Goal: Information Seeking & Learning: Compare options

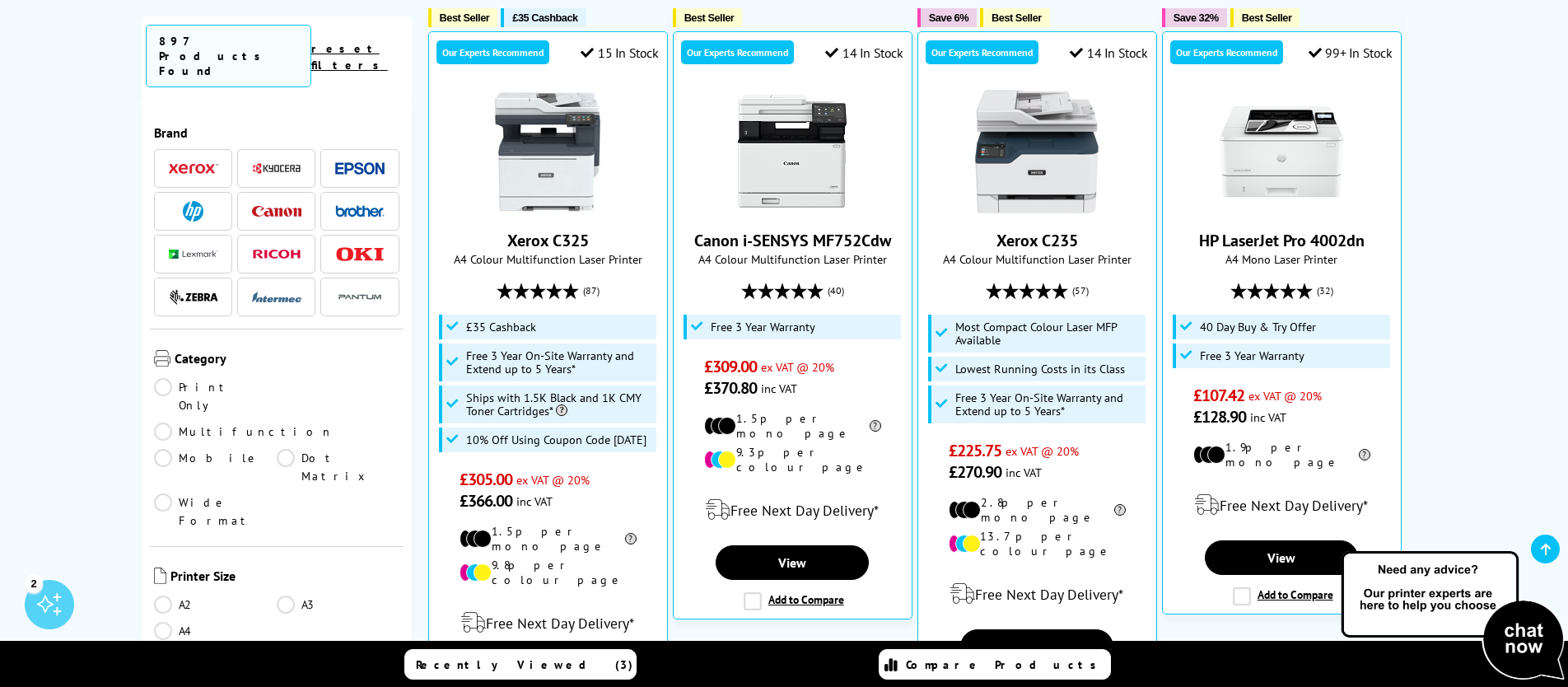
scroll to position [501, 0]
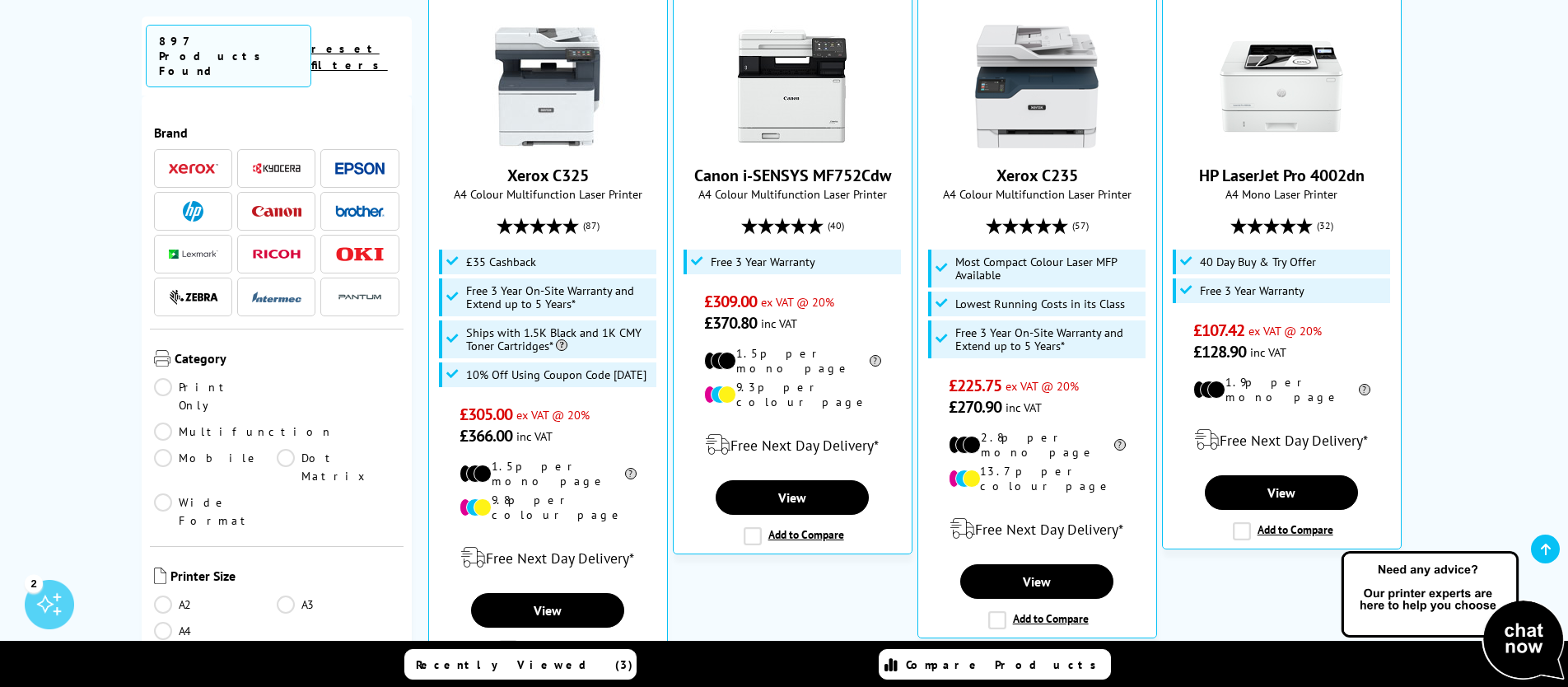
drag, startPoint x: 164, startPoint y: 361, endPoint x: 140, endPoint y: 364, distance: 24.2
click at [163, 378] on link "Print Only" at bounding box center [215, 396] width 123 height 36
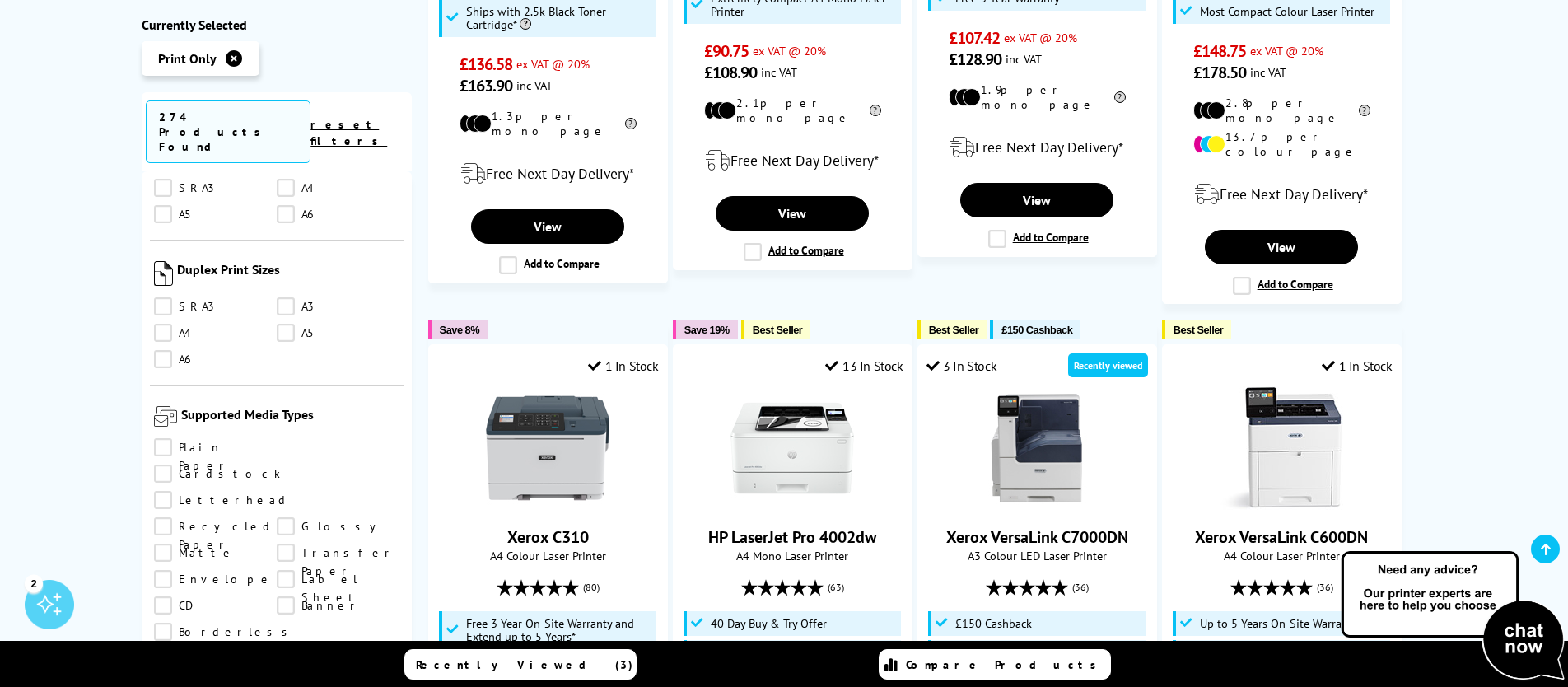
scroll to position [1688, 0]
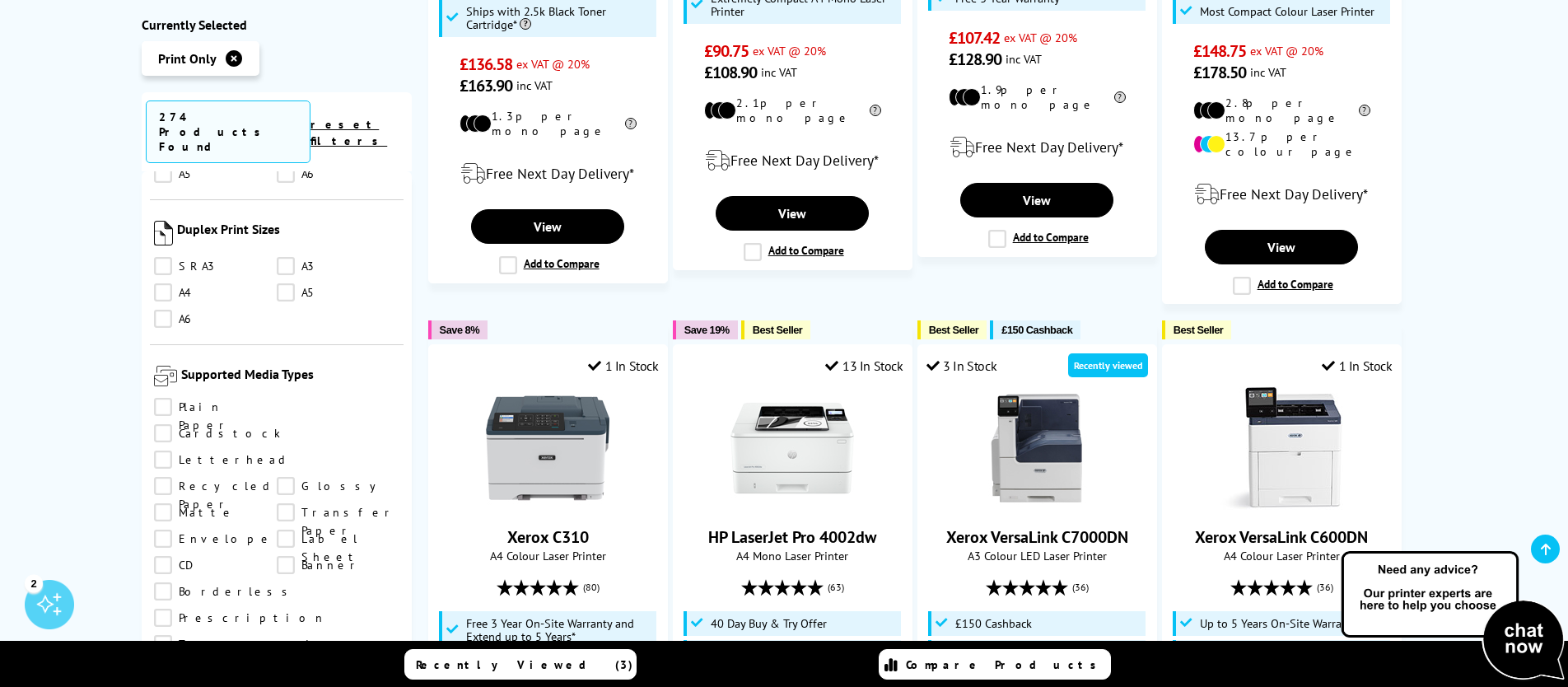
click at [281, 424] on link "Cardstock" at bounding box center [217, 433] width 127 height 18
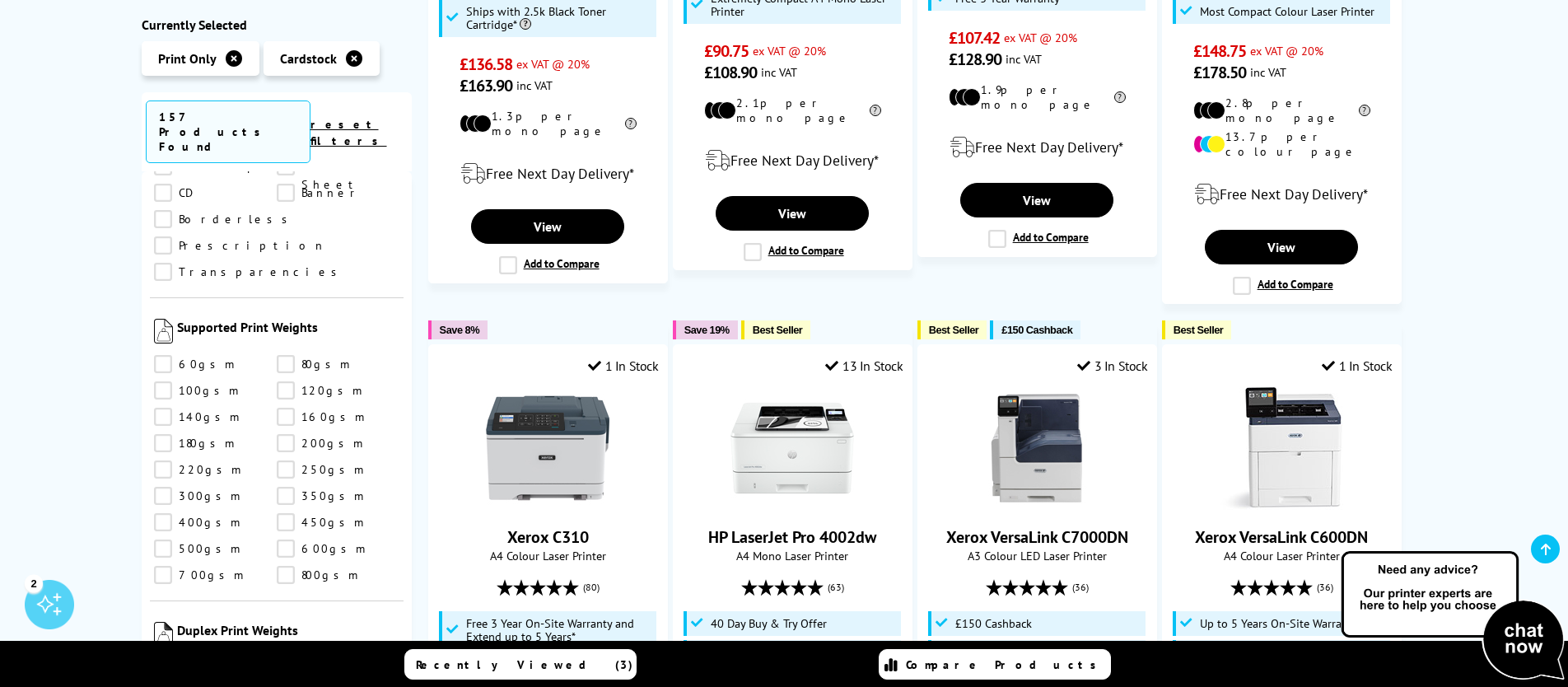
scroll to position [1859, 0]
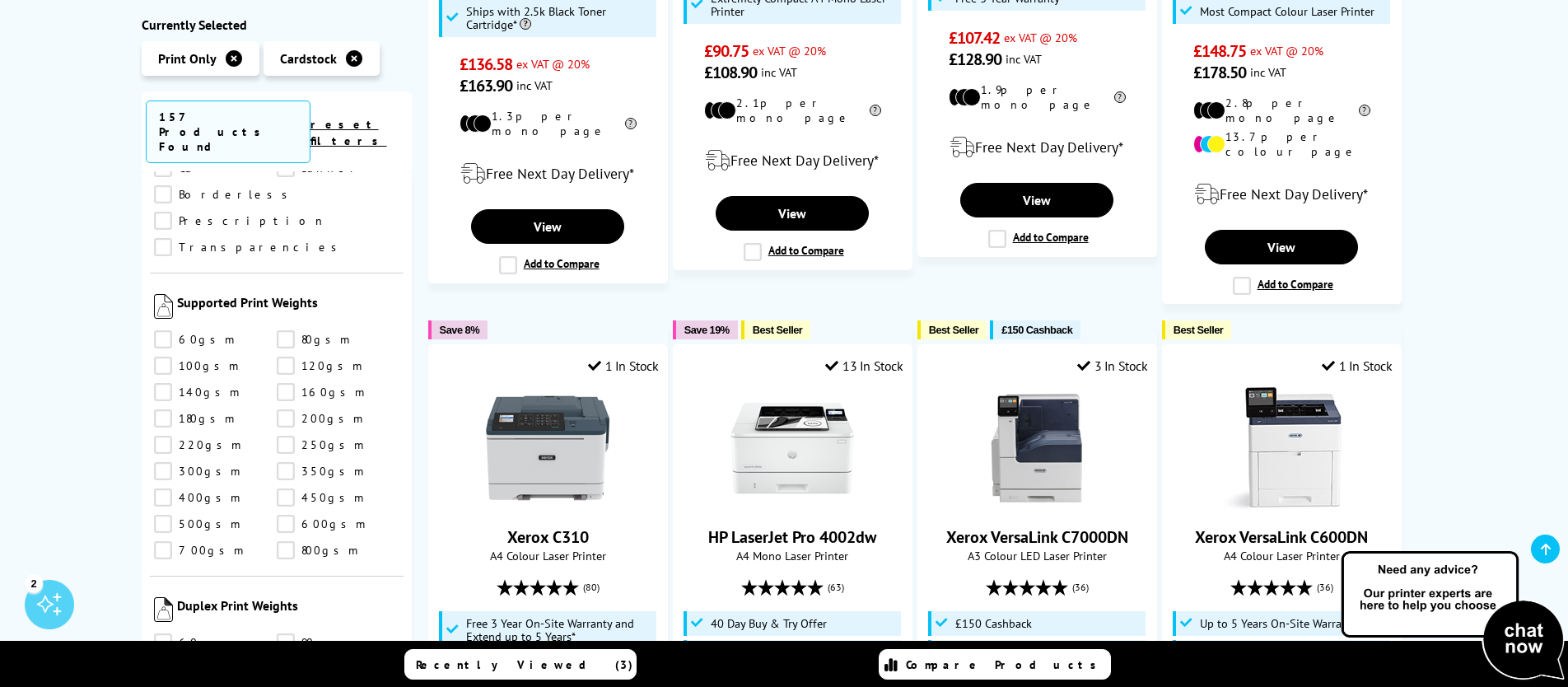
click at [280, 463] on link "350gsm" at bounding box center [338, 472] width 123 height 18
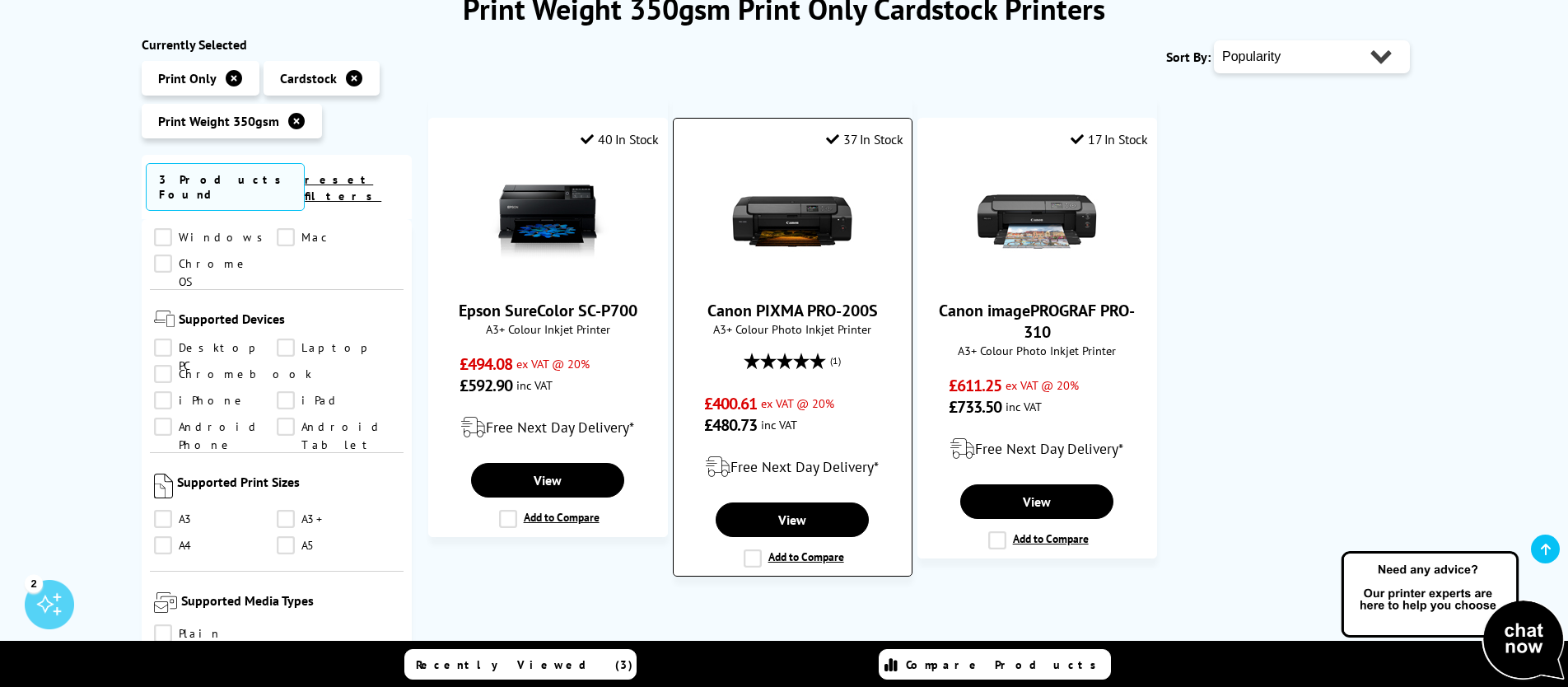
scroll to position [206, 0]
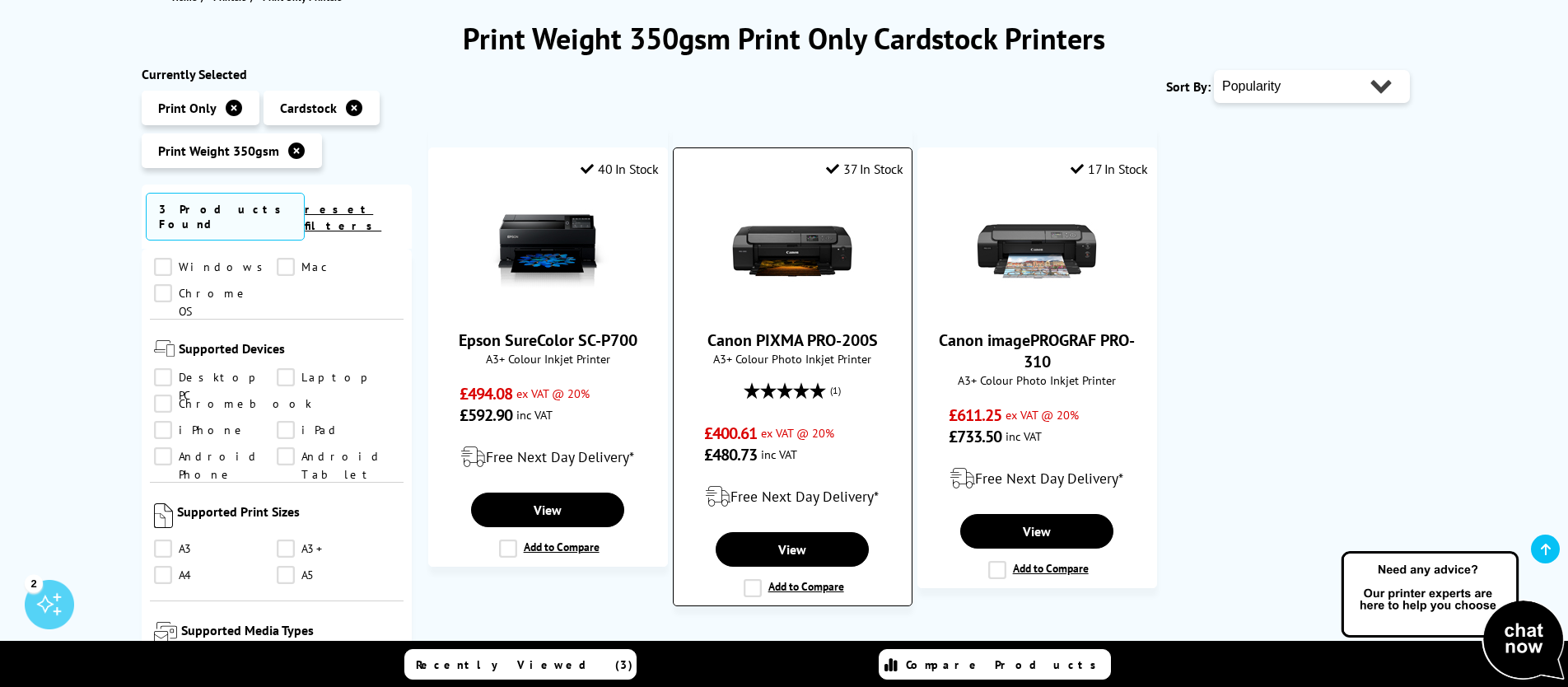
click at [773, 263] on img at bounding box center [791, 250] width 123 height 123
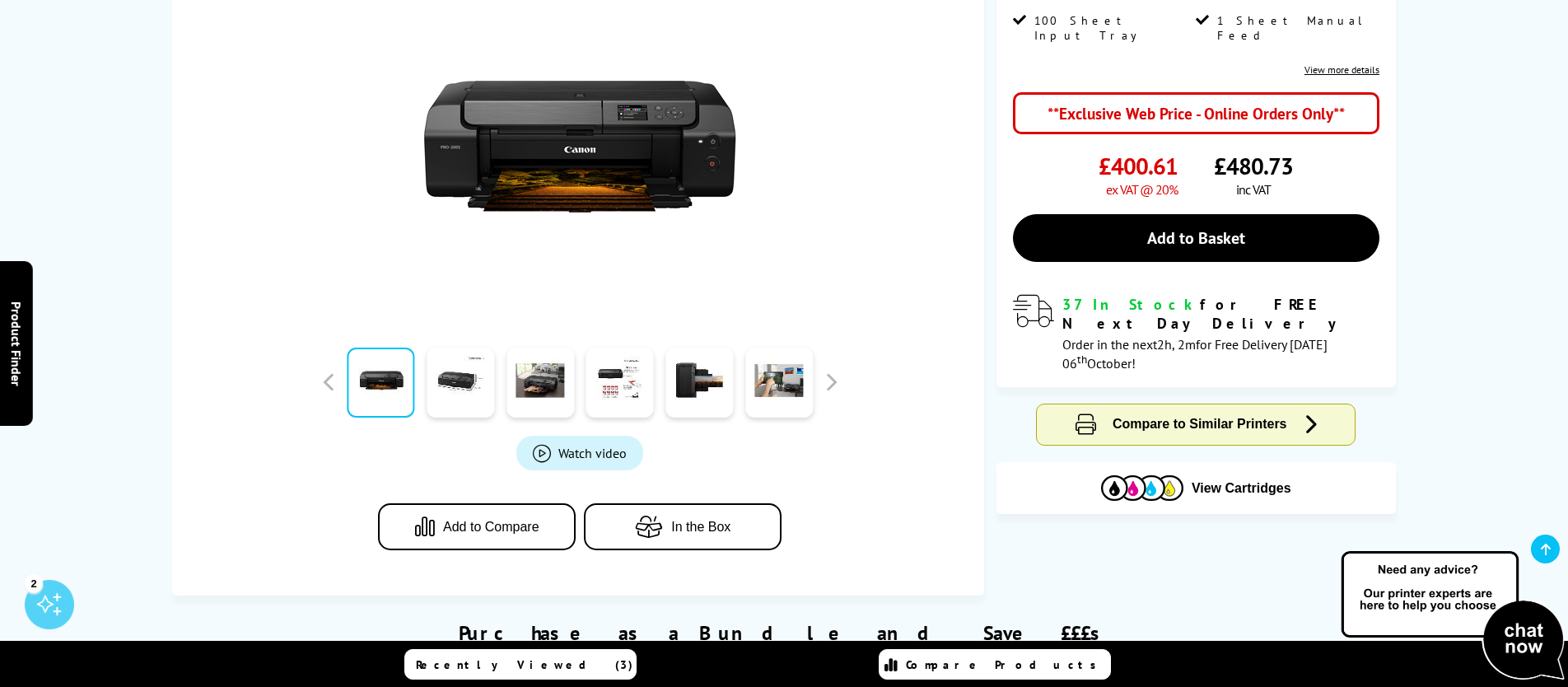
scroll to position [522, 0]
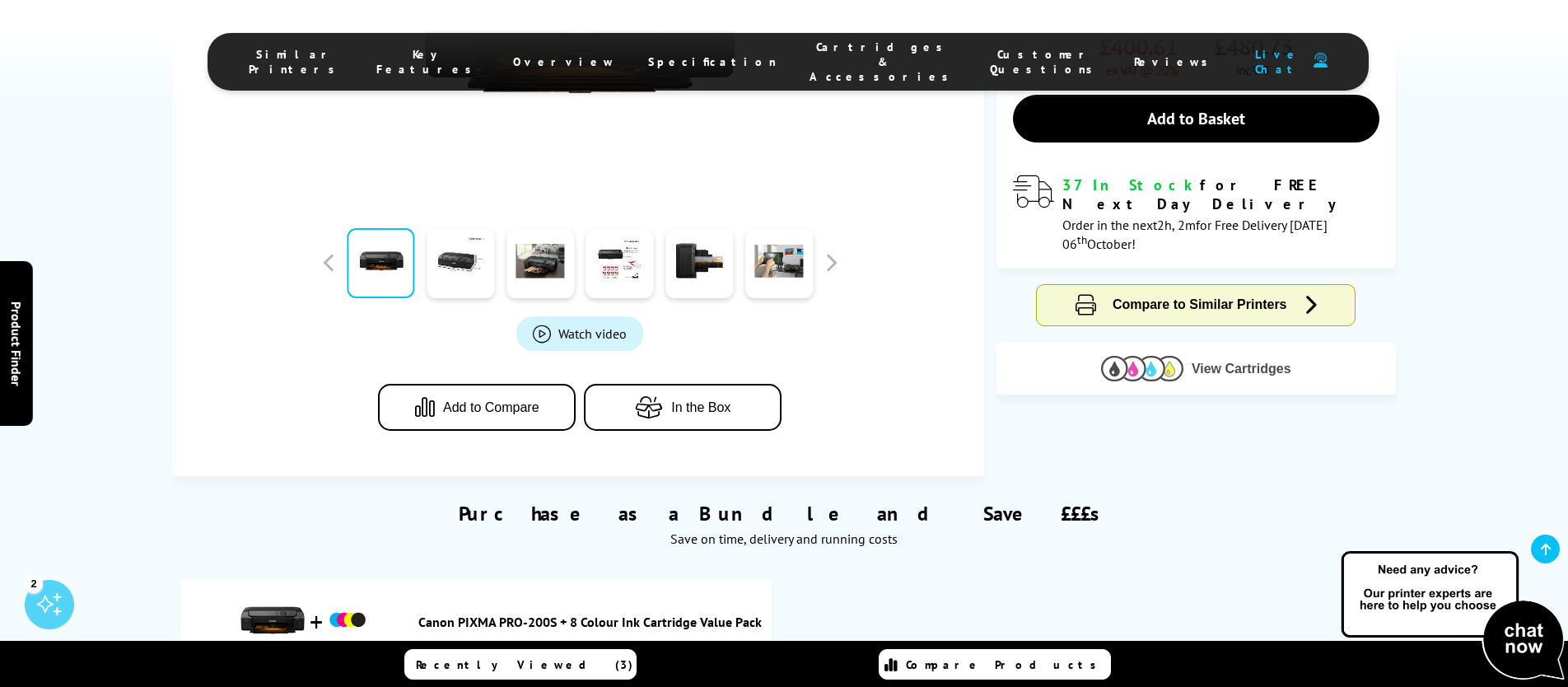
click at [1176, 355] on img at bounding box center [1143, 368] width 82 height 25
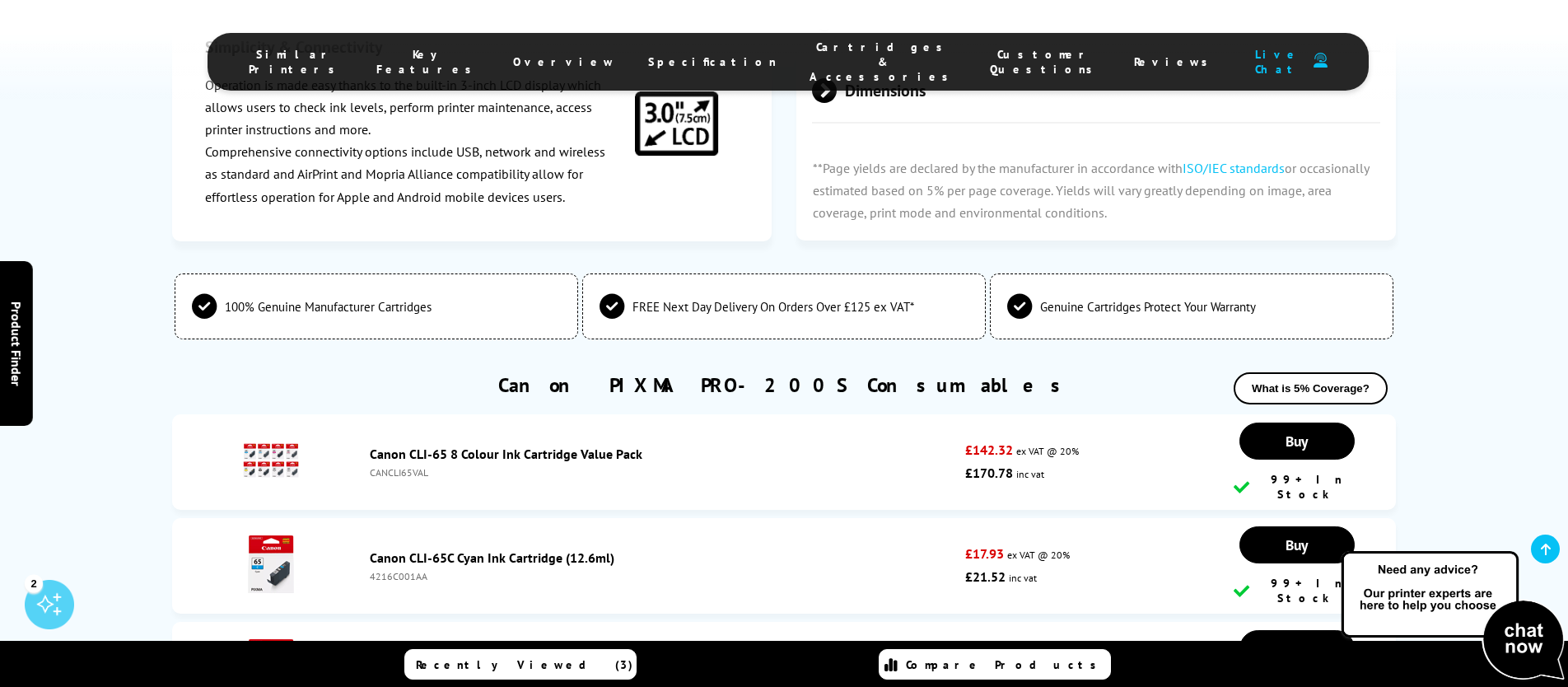
scroll to position [3539, 0]
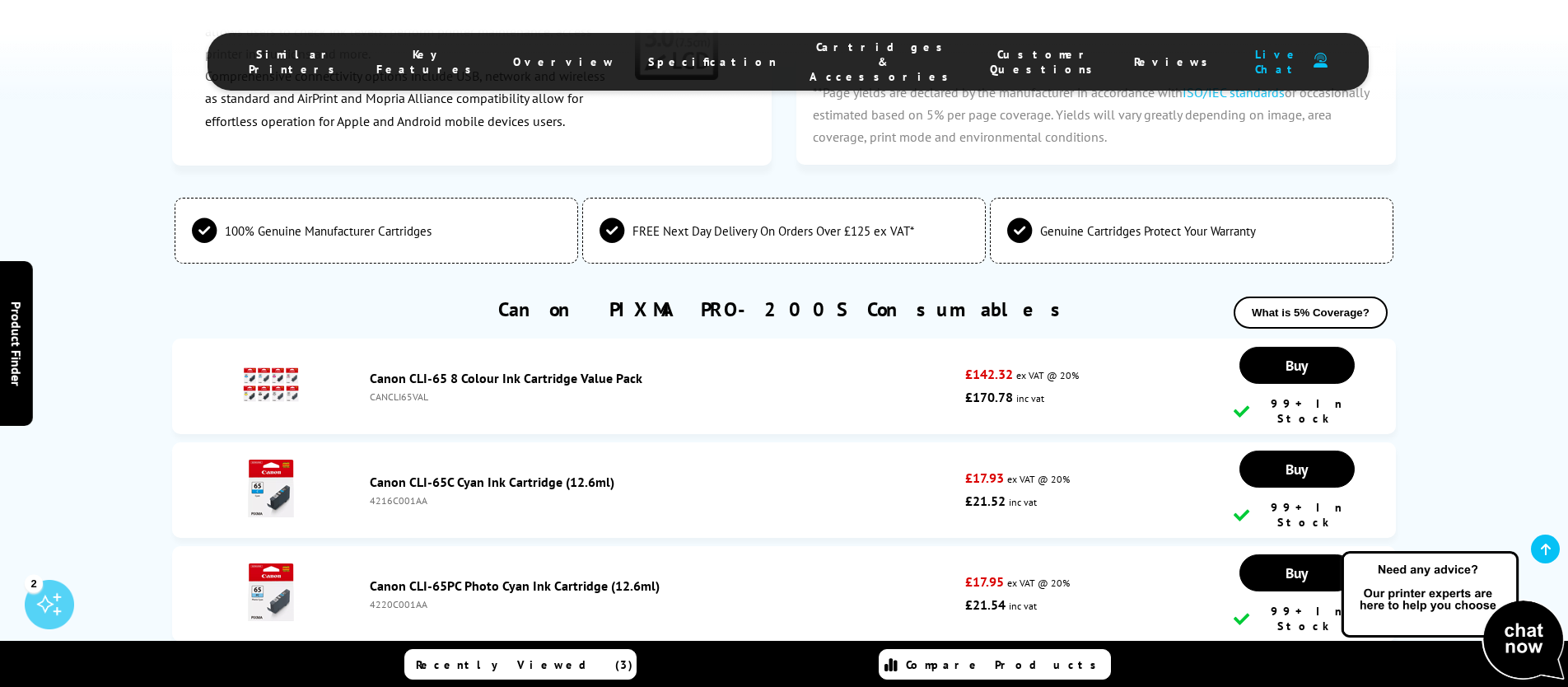
click at [437, 369] on link "Canon CLI-65 8 Colour Ink Cartridge Value Pack" at bounding box center [505, 377] width 272 height 17
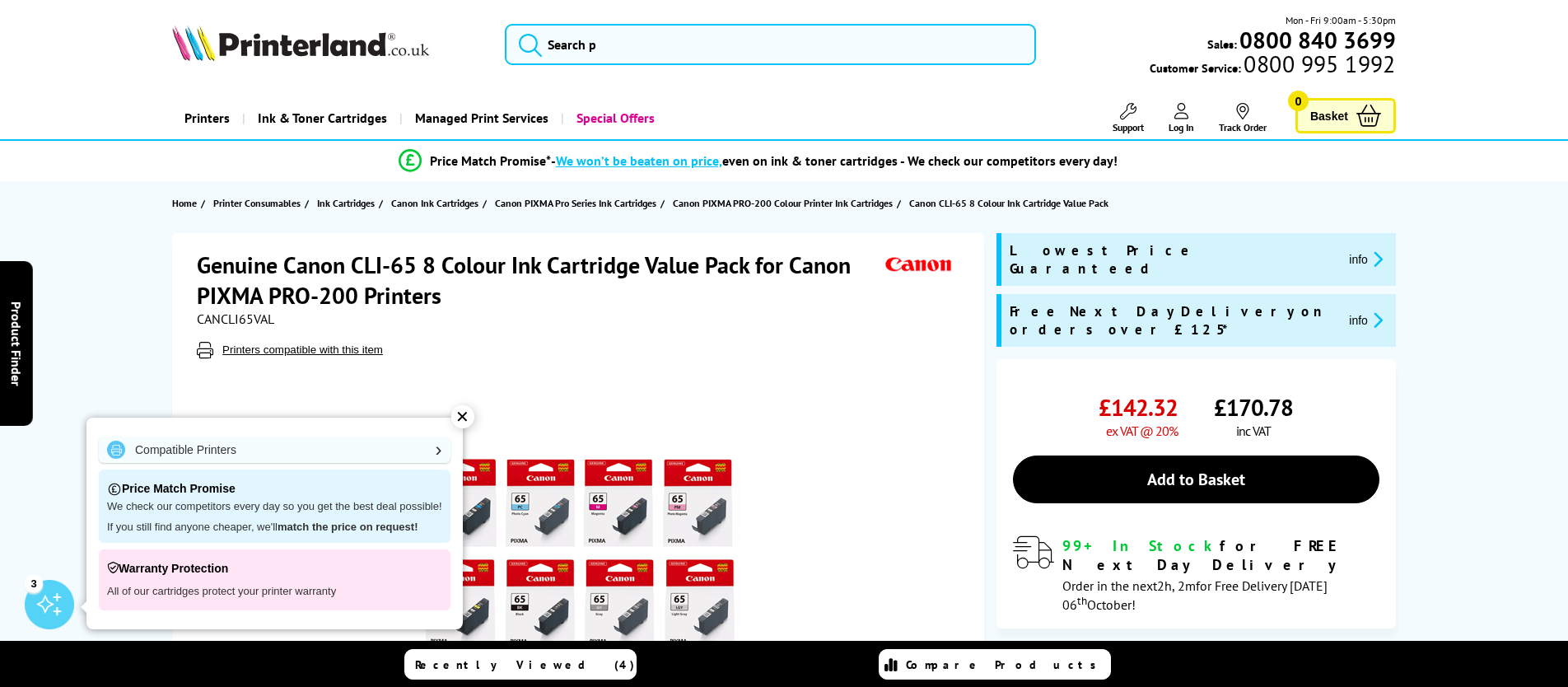
click at [461, 410] on div "✕" at bounding box center [463, 417] width 23 height 23
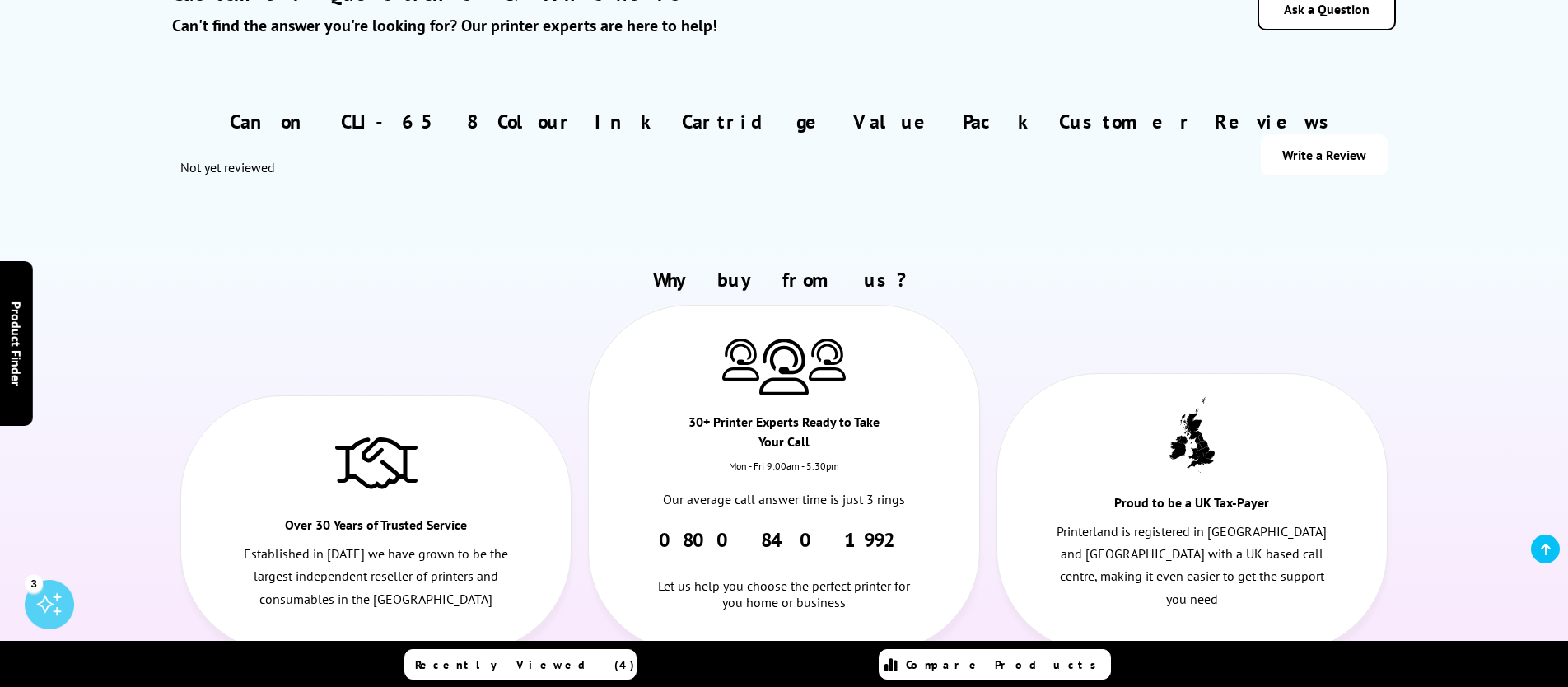
scroll to position [3255, 0]
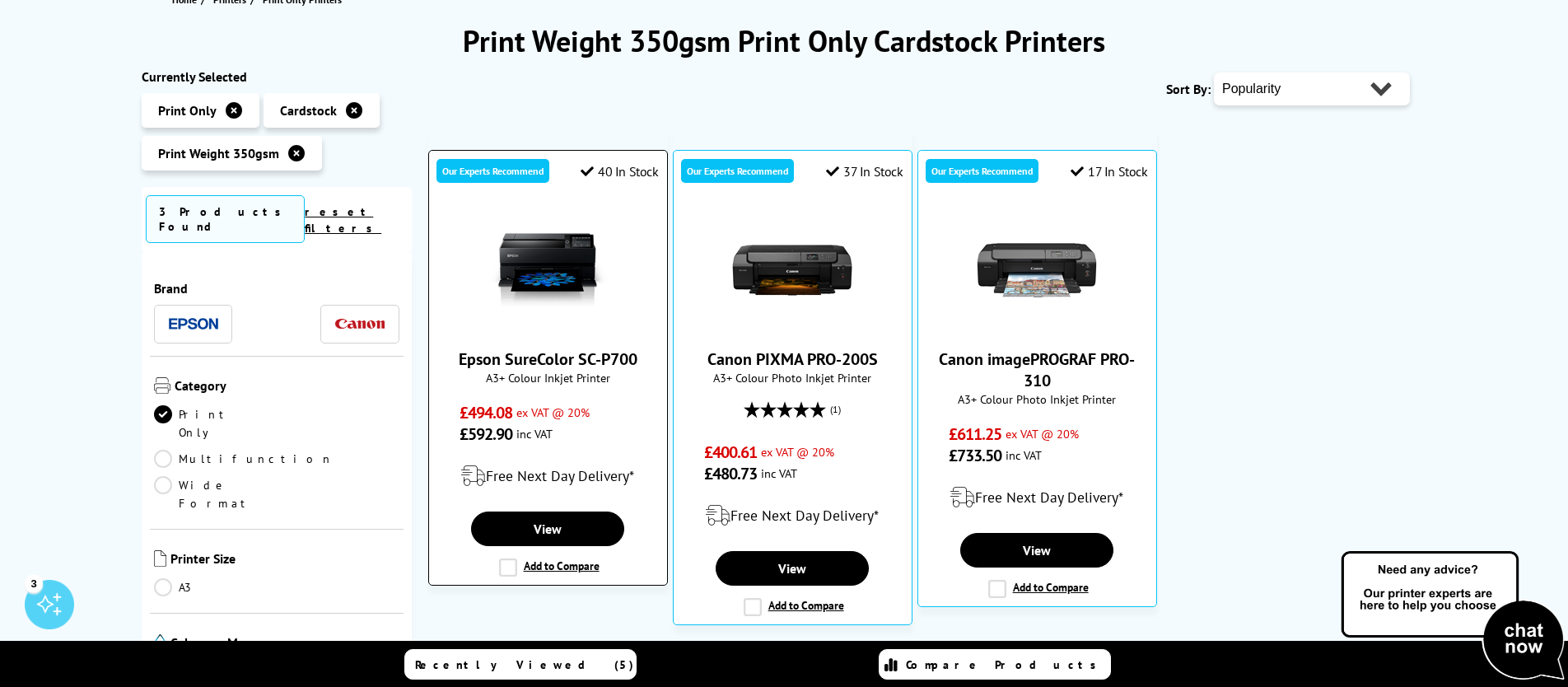
click at [536, 281] on img at bounding box center [547, 270] width 123 height 123
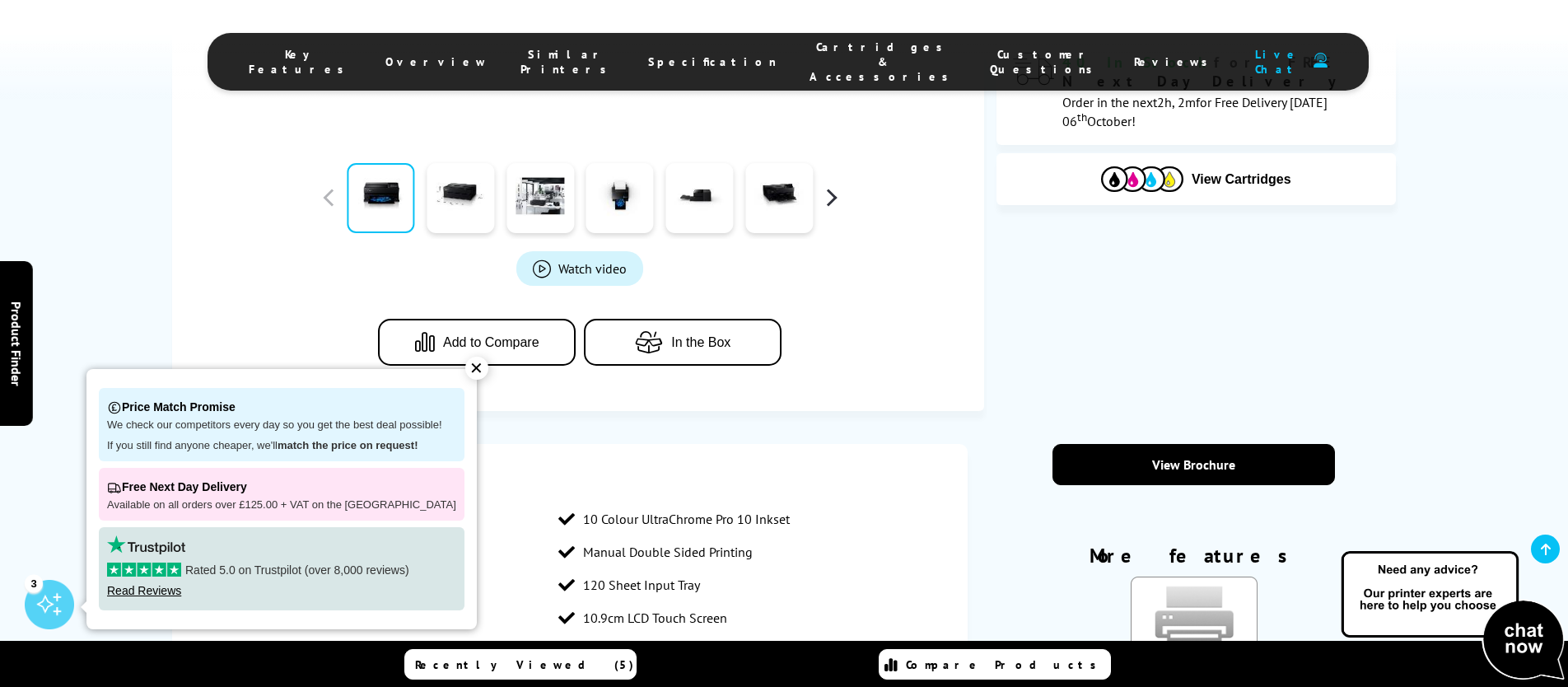
scroll to position [591, 0]
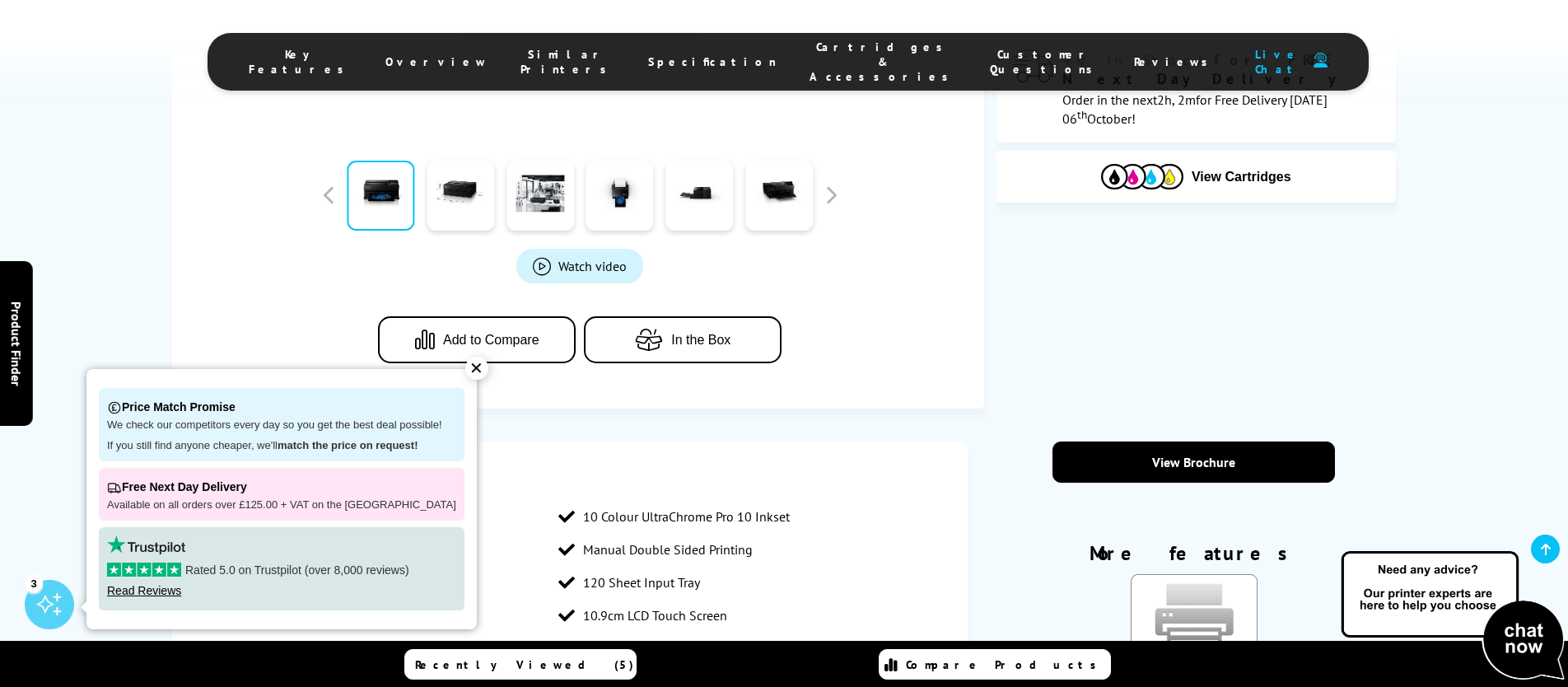
click at [466, 367] on div "✕" at bounding box center [477, 368] width 23 height 23
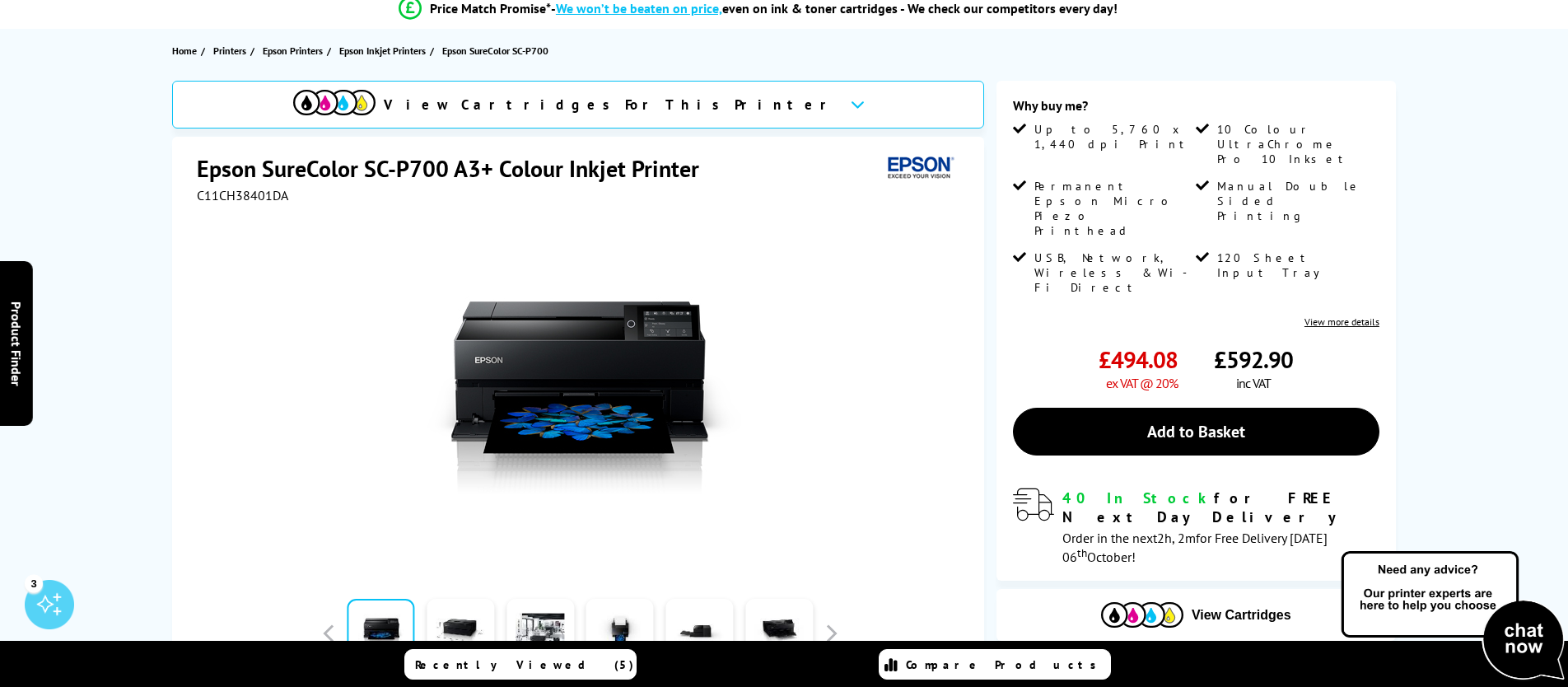
scroll to position [0, 0]
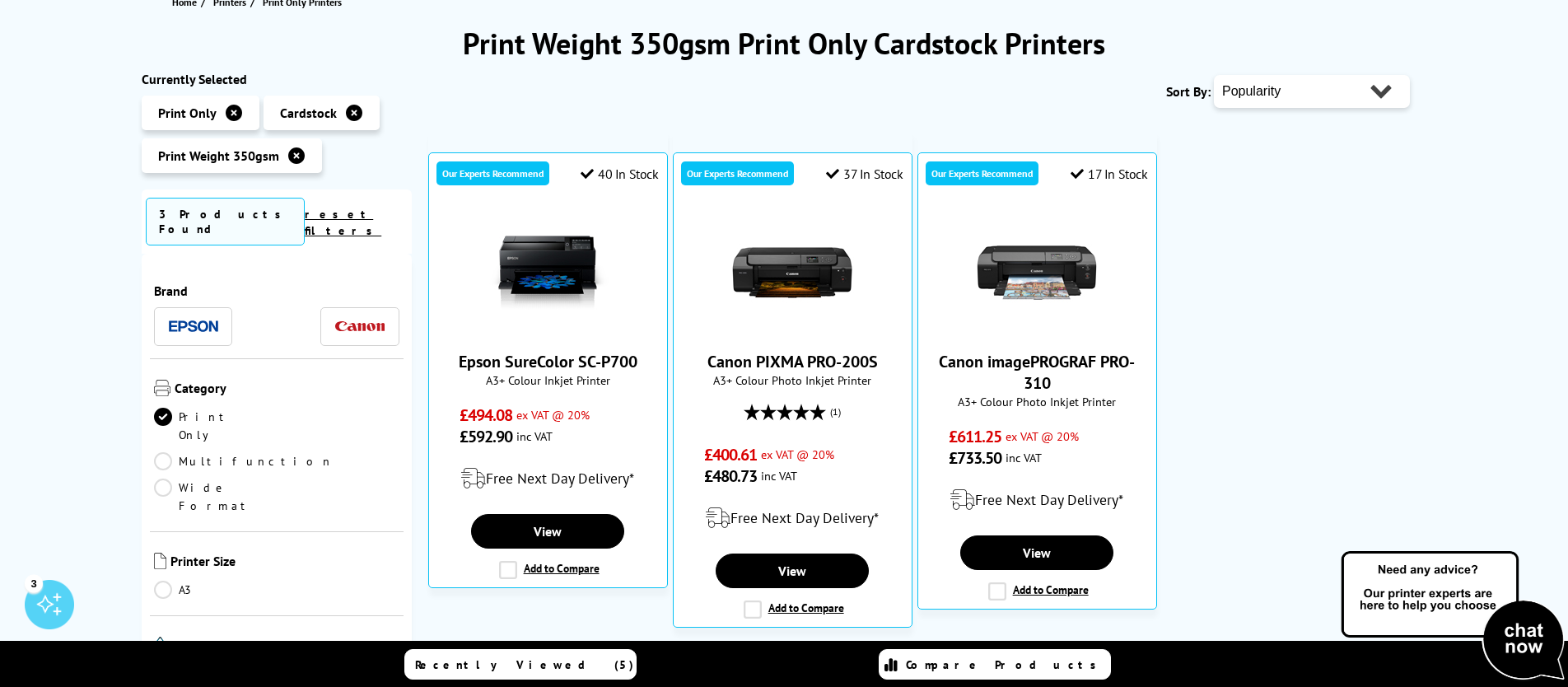
click at [291, 158] on icon at bounding box center [296, 155] width 17 height 17
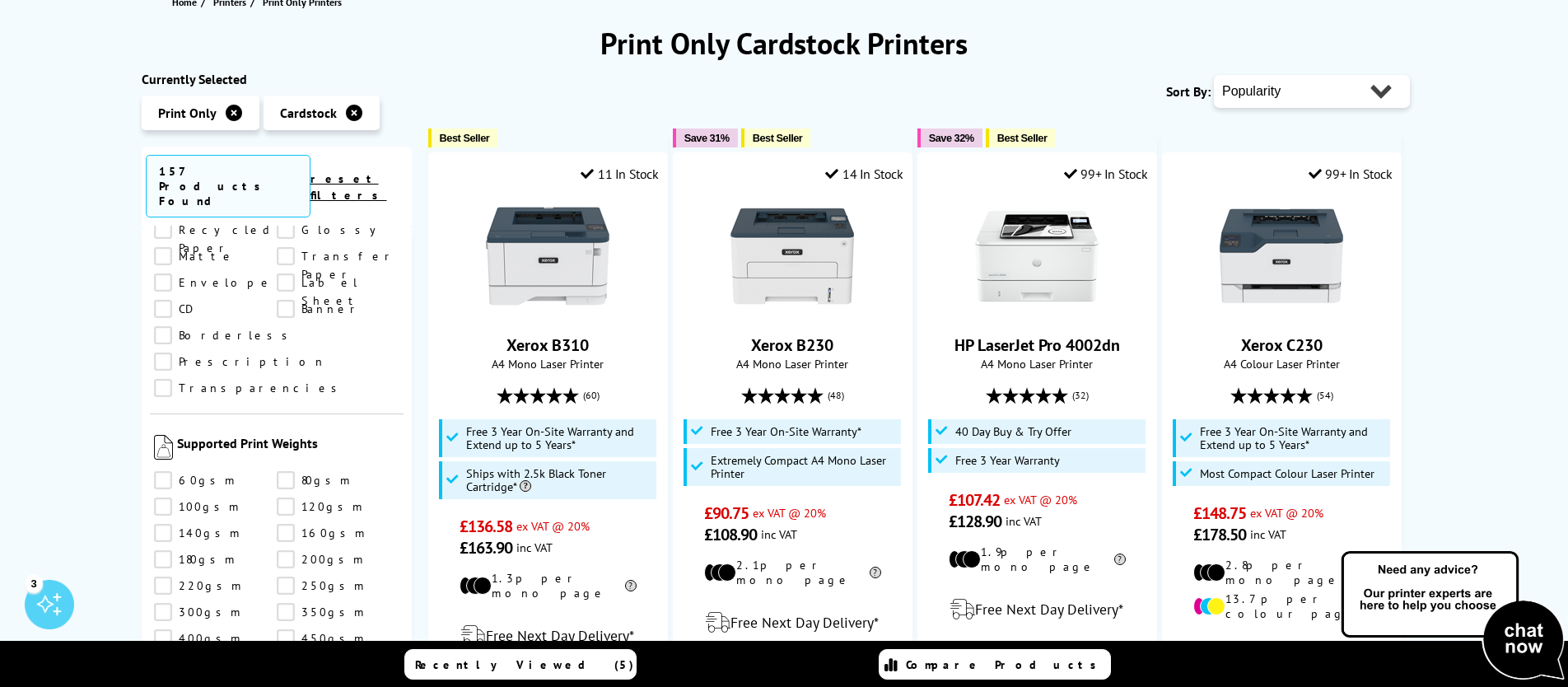
scroll to position [1796, 0]
click at [159, 579] on link "300gsm" at bounding box center [215, 588] width 123 height 18
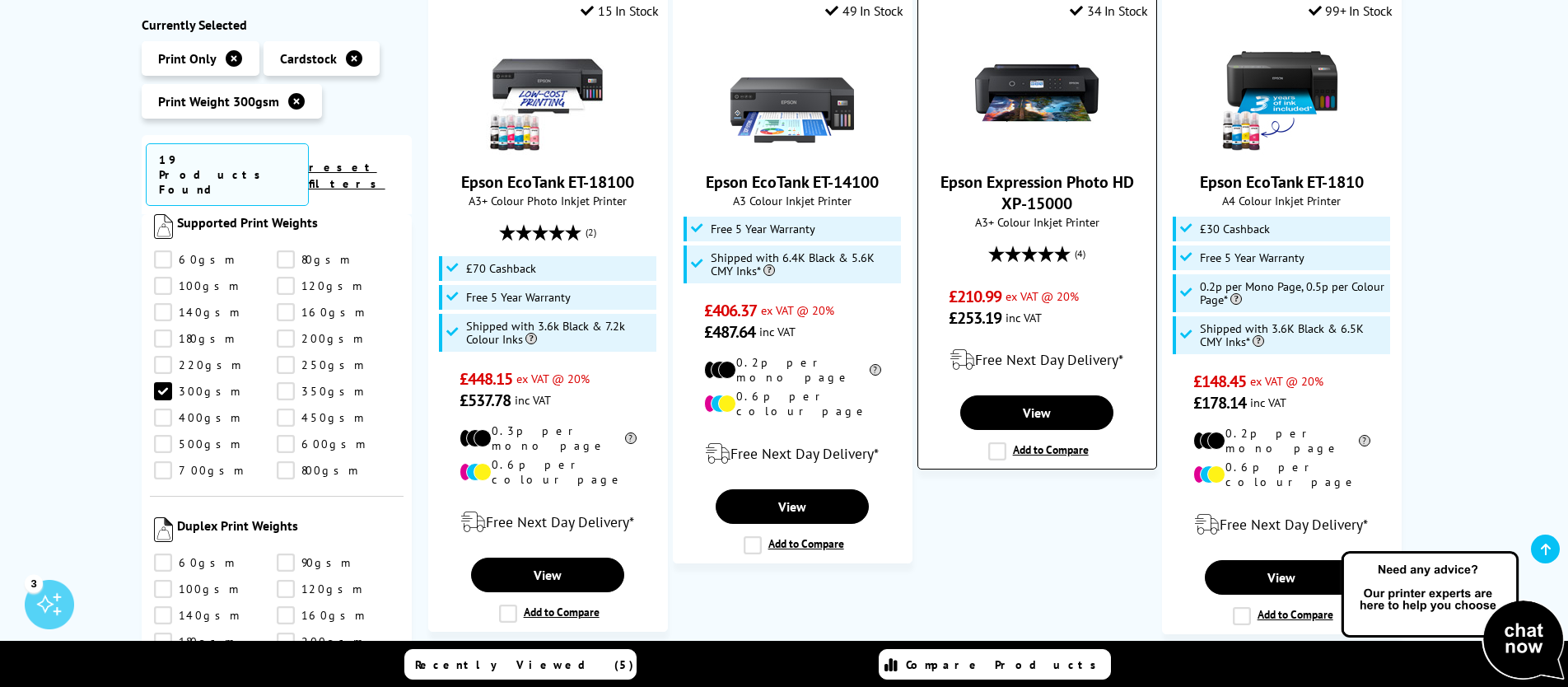
scroll to position [323, 0]
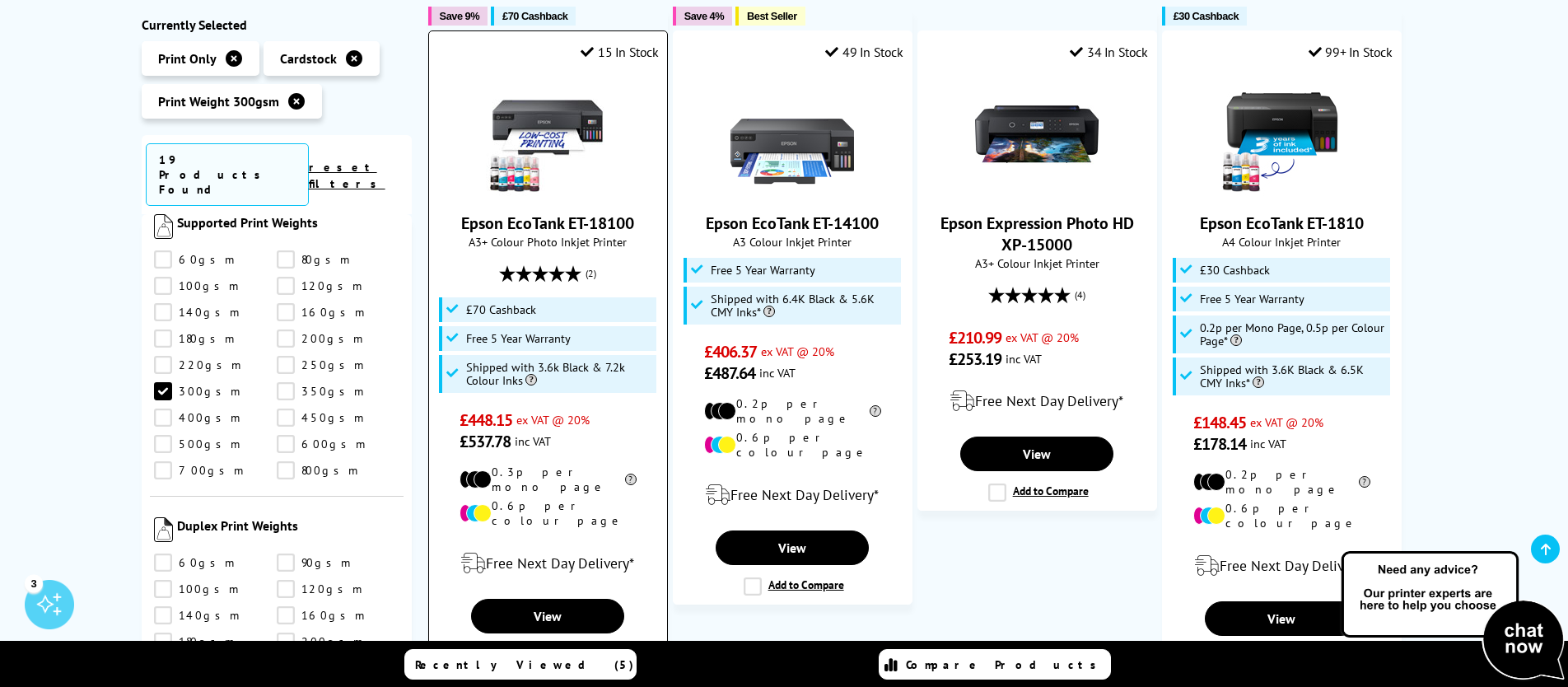
click at [566, 148] on img at bounding box center [547, 134] width 123 height 123
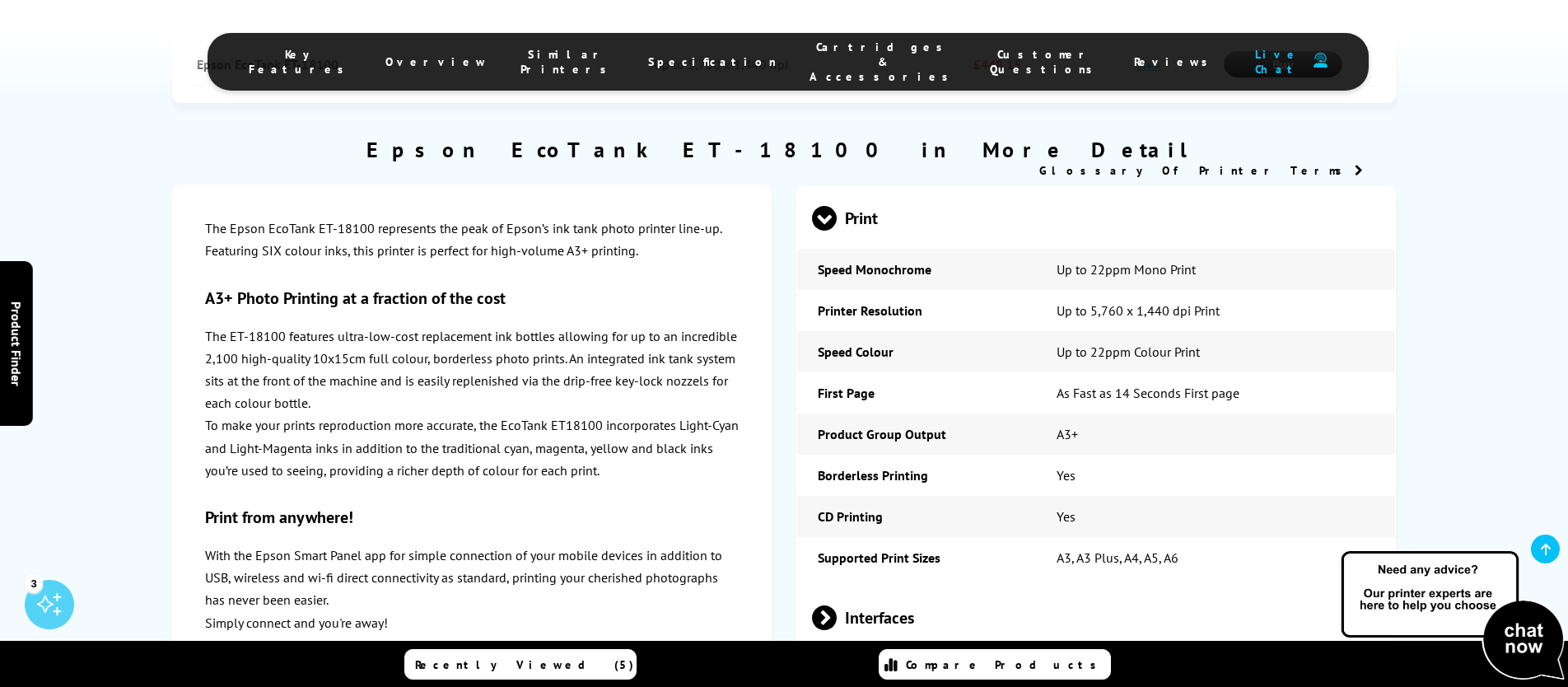
scroll to position [2046, 0]
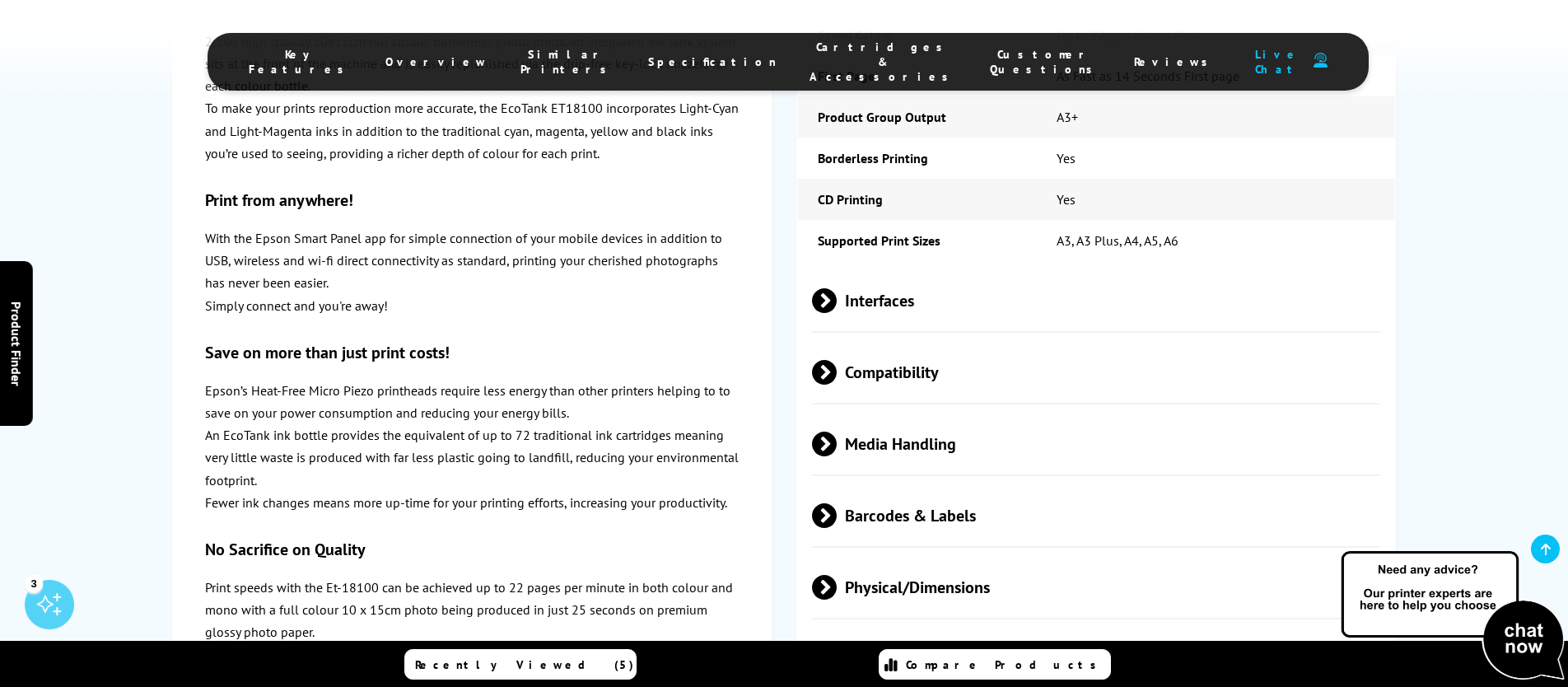
click at [838, 340] on span "Compatibility" at bounding box center [1096, 371] width 568 height 62
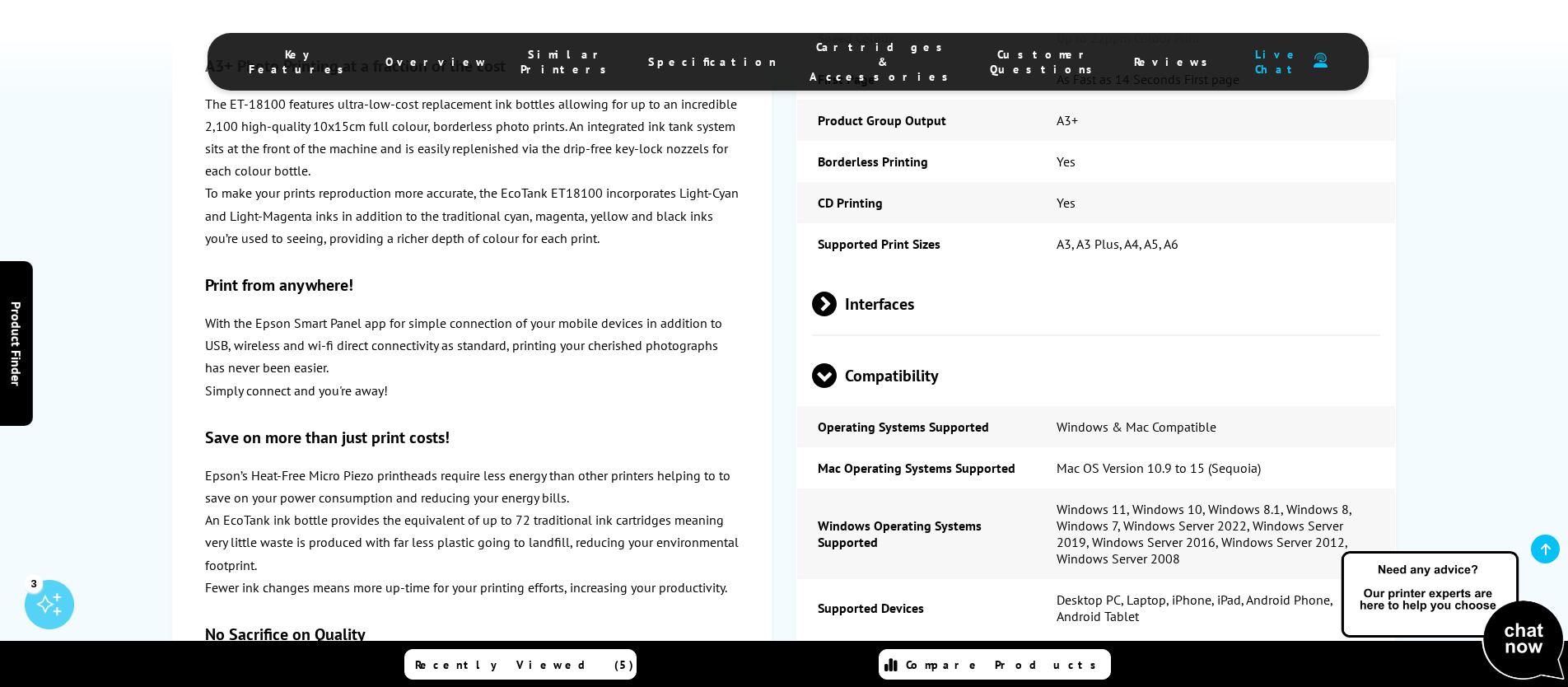
click at [835, 388] on span at bounding box center [825, 388] width 25 height 0
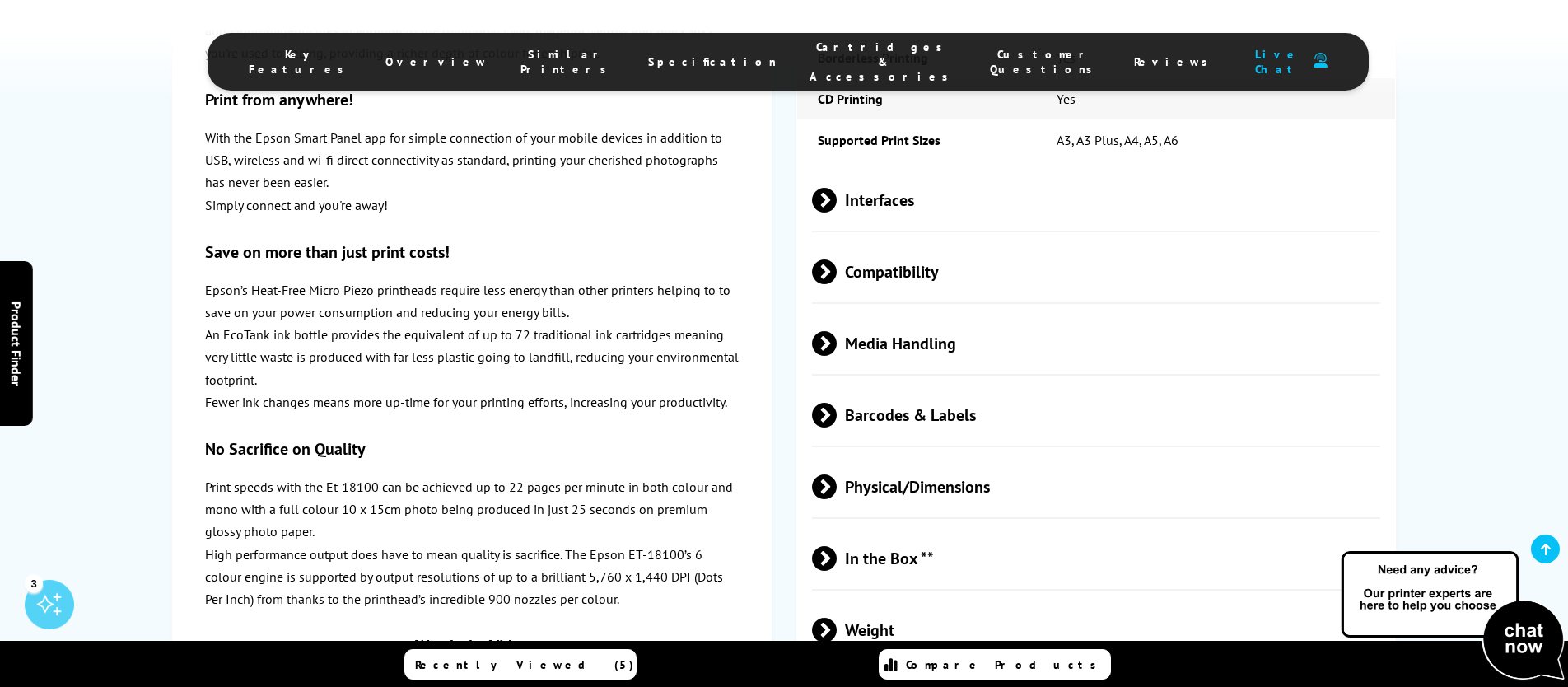
scroll to position [2478, 0]
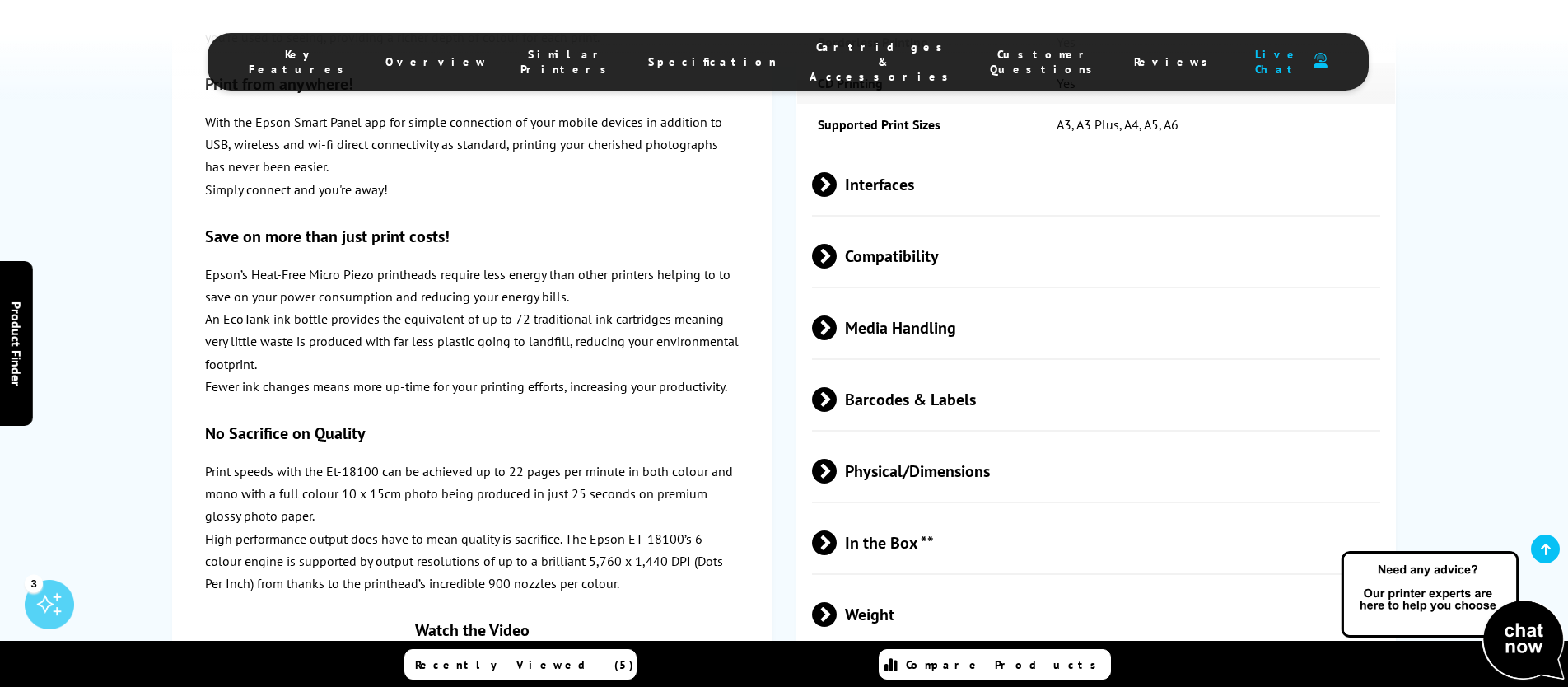
click at [837, 315] on span at bounding box center [837, 327] width 0 height 25
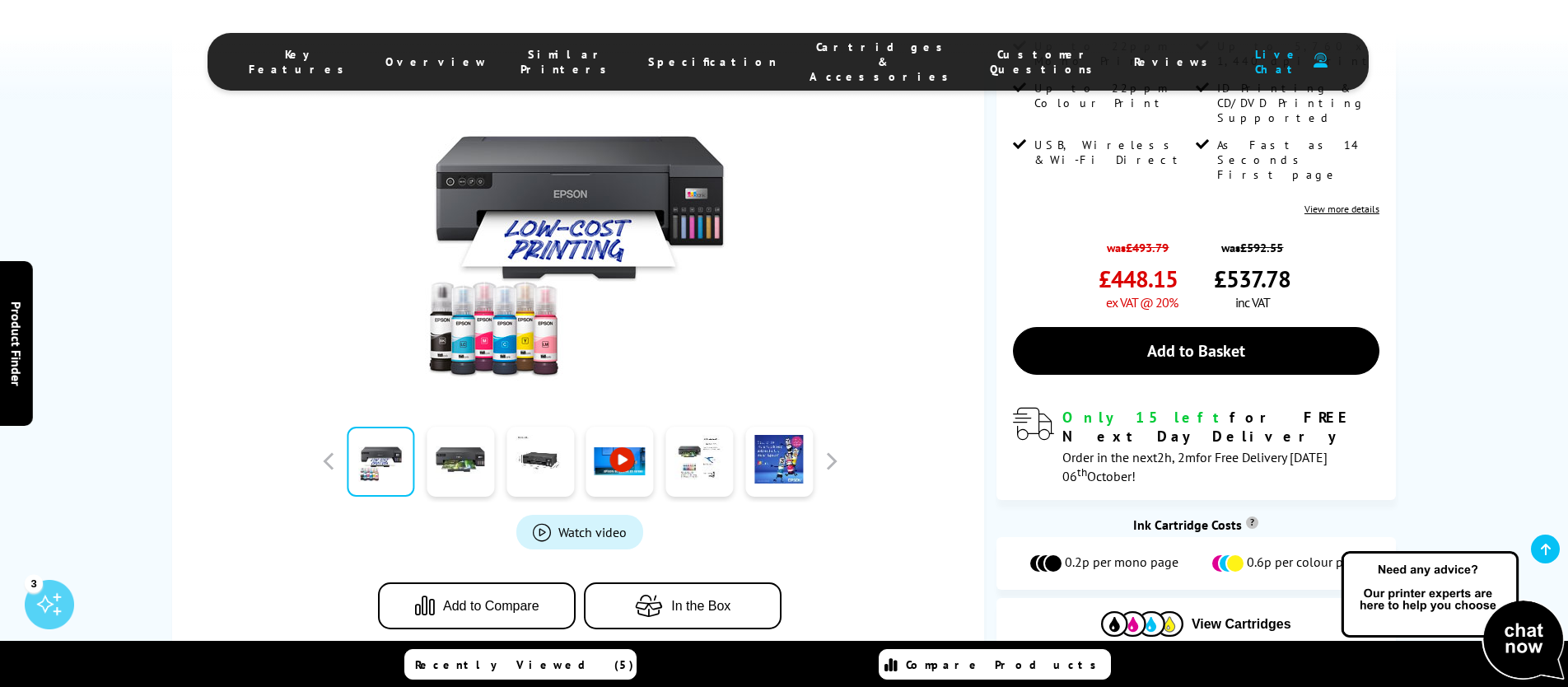
scroll to position [428, 0]
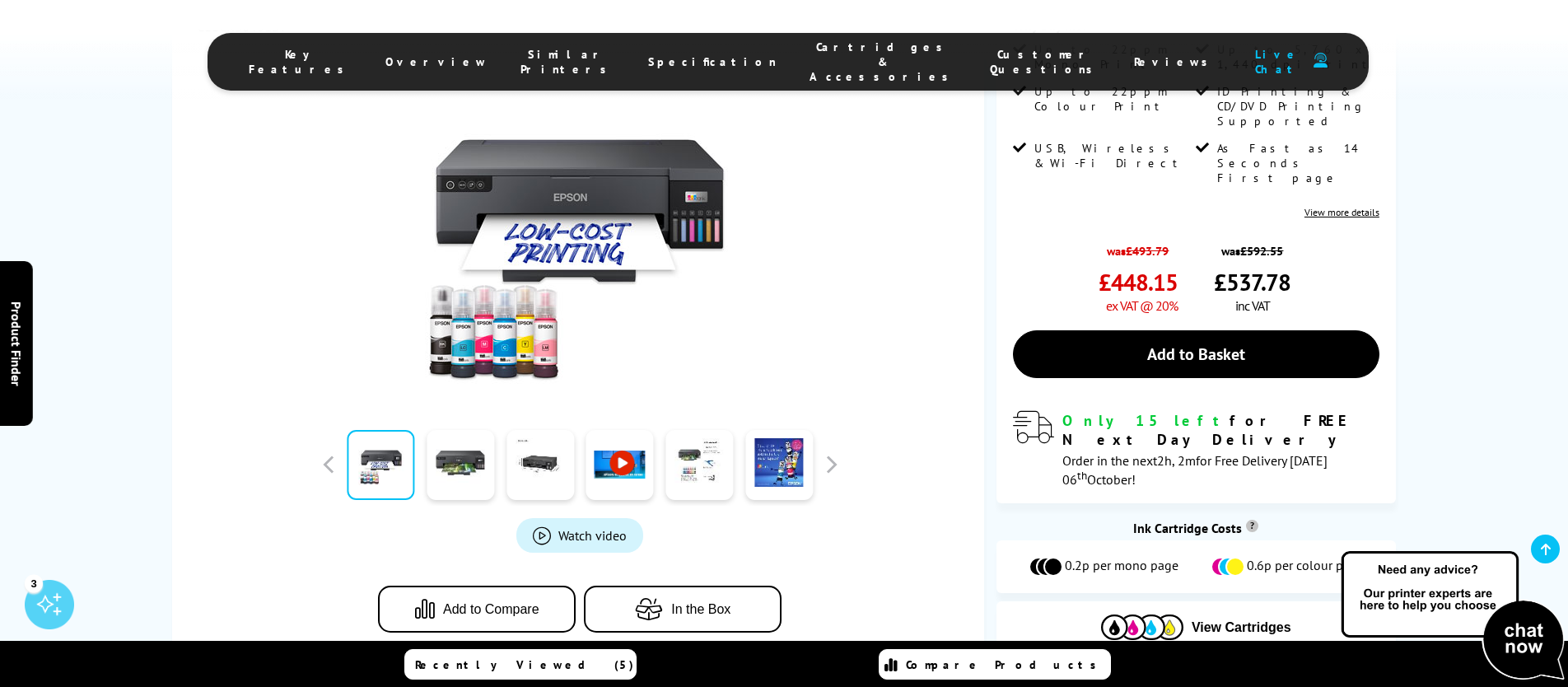
click at [1231, 557] on icon at bounding box center [1220, 566] width 20 height 20
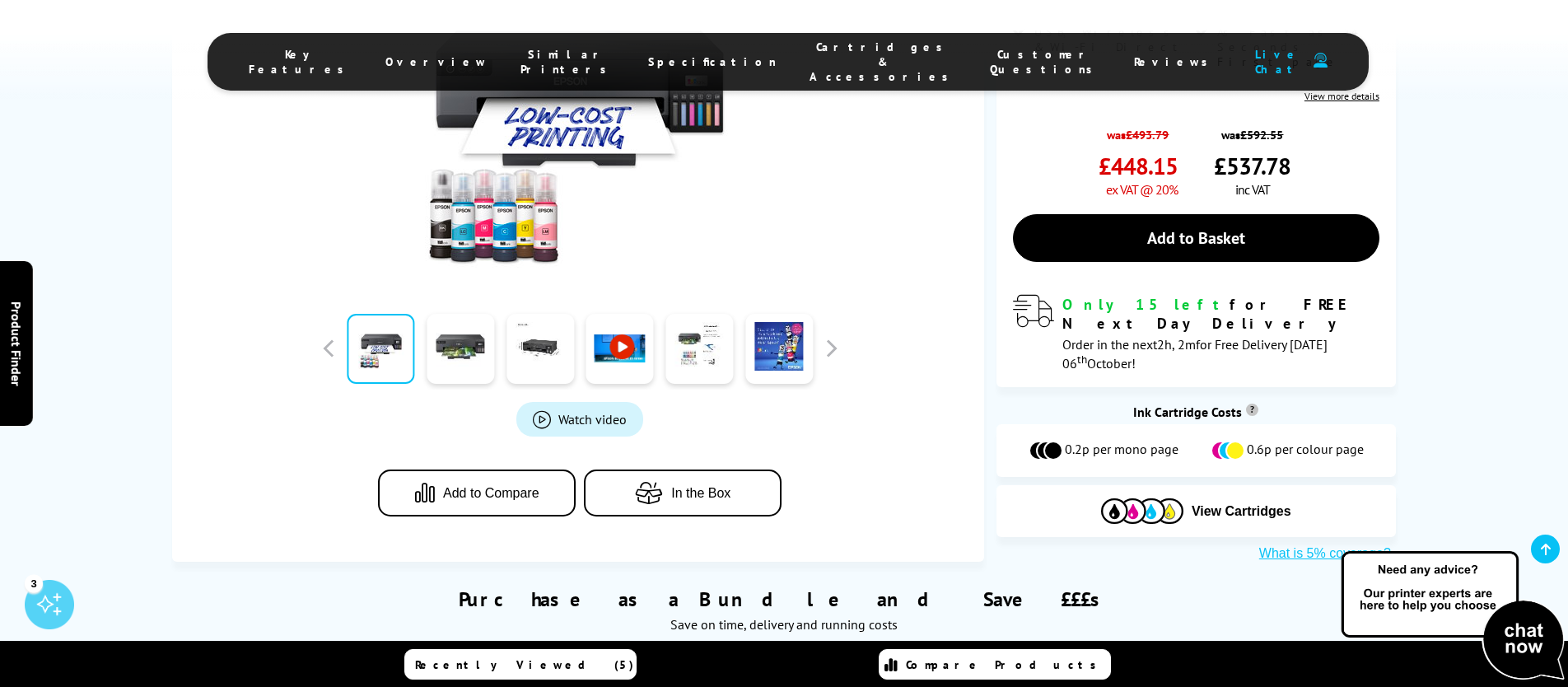
scroll to position [543, 0]
click at [1290, 546] on button "What is 5% coverage?" at bounding box center [1325, 554] width 142 height 17
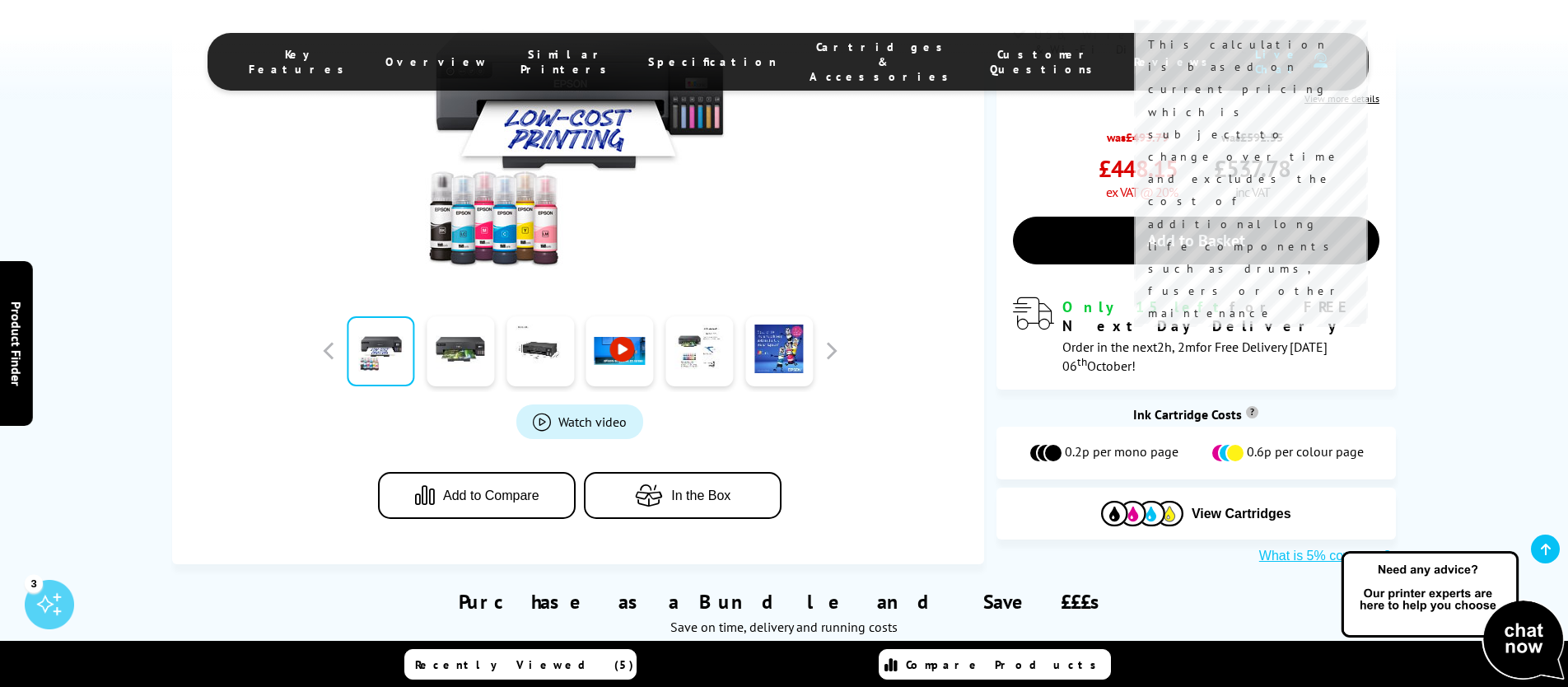
click at [1249, 406] on sup "?" at bounding box center [1252, 412] width 12 height 12
click at [1251, 406] on sup "?" at bounding box center [1252, 412] width 12 height 12
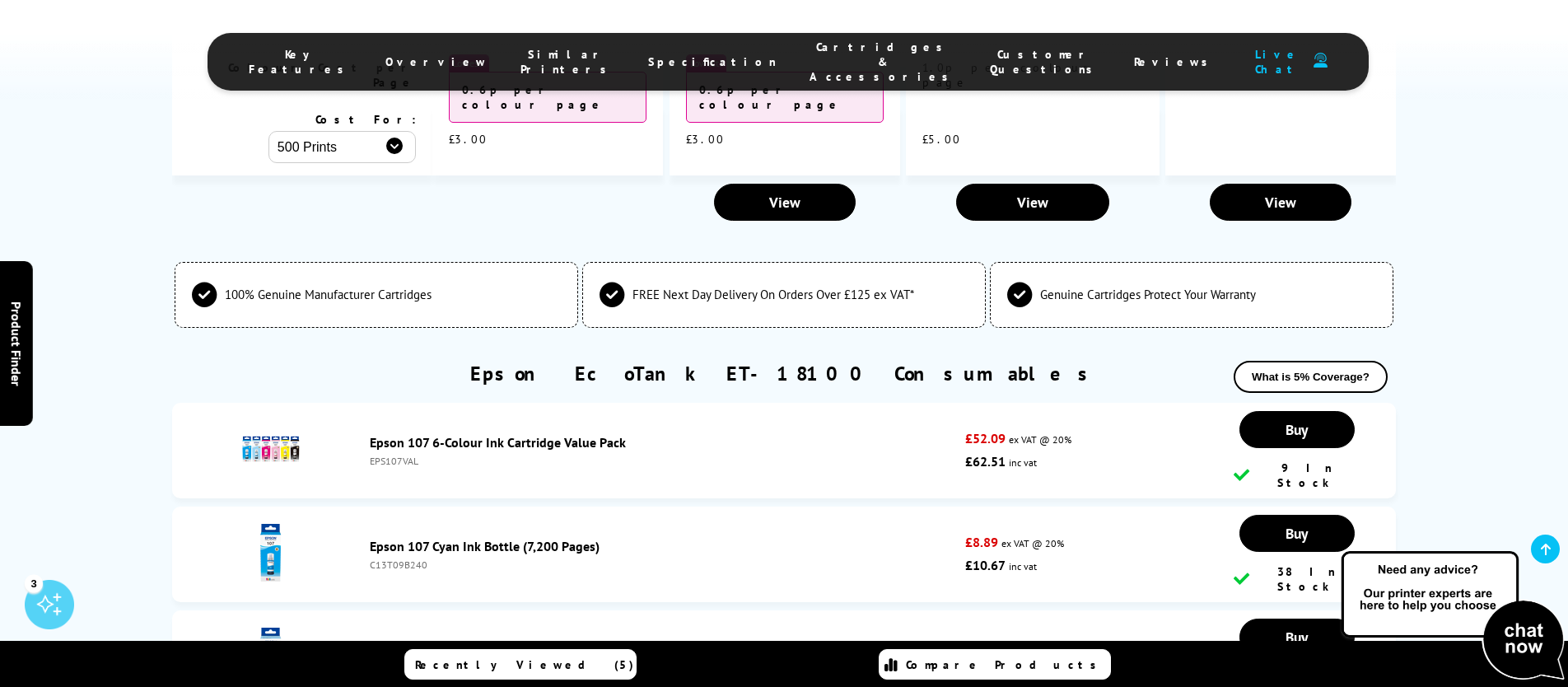
scroll to position [4246, 0]
